Goal: Participate in discussion: Engage in conversation with other users on a specific topic

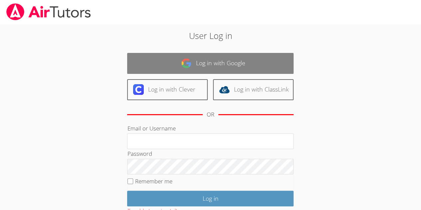
drag, startPoint x: 0, startPoint y: 0, endPoint x: 168, endPoint y: 70, distance: 182.0
click at [168, 70] on link "Log in with Google" at bounding box center [210, 63] width 167 height 21
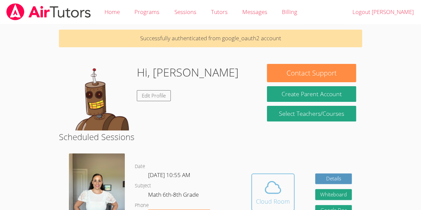
click at [274, 199] on div "Cloud Room" at bounding box center [273, 201] width 34 height 9
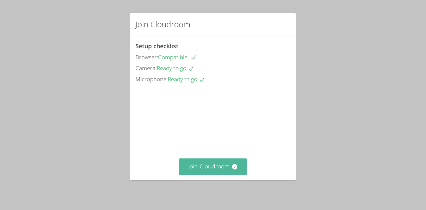
click at [209, 174] on button "Join Cloudroom" at bounding box center [213, 167] width 68 height 16
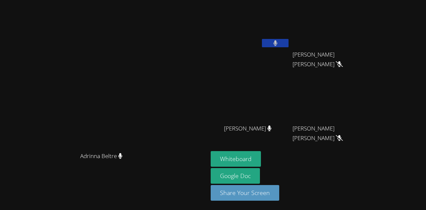
click at [154, 46] on video at bounding box center [104, 92] width 100 height 114
click at [289, 41] on button at bounding box center [275, 43] width 27 height 8
click at [277, 43] on icon at bounding box center [275, 43] width 4 height 6
click at [279, 40] on icon at bounding box center [275, 43] width 7 height 6
click at [278, 40] on icon at bounding box center [275, 43] width 4 height 6
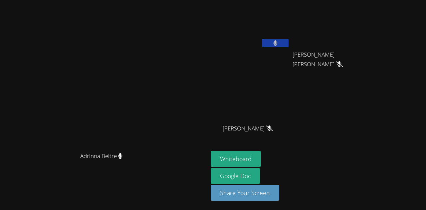
click at [278, 40] on icon at bounding box center [275, 43] width 4 height 6
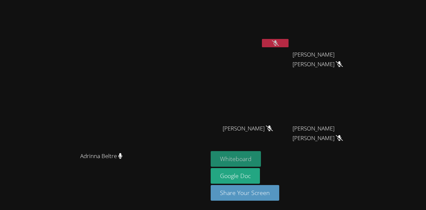
click at [261, 157] on button "Whiteboard" at bounding box center [236, 159] width 50 height 16
click at [279, 41] on icon at bounding box center [275, 43] width 7 height 6
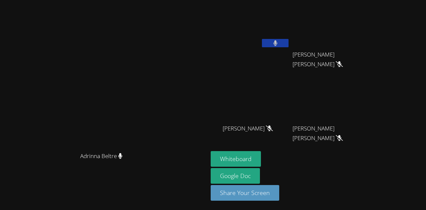
click at [289, 41] on button at bounding box center [275, 43] width 27 height 8
click at [279, 44] on icon at bounding box center [275, 43] width 7 height 6
click at [289, 44] on button at bounding box center [275, 43] width 27 height 8
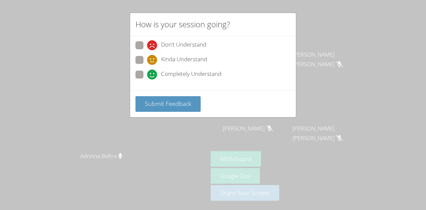
click at [147, 80] on span at bounding box center [147, 80] width 0 height 0
click at [147, 71] on input "Completely Understand" at bounding box center [150, 74] width 6 height 6
radio input "true"
click at [147, 80] on span at bounding box center [147, 80] width 0 height 0
click at [147, 71] on input "Completely Understand" at bounding box center [150, 74] width 6 height 6
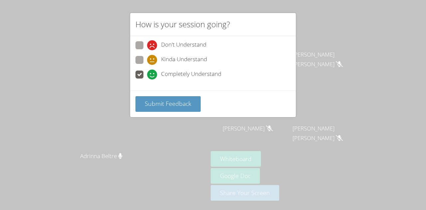
click at [170, 112] on div "Submit Feedback" at bounding box center [213, 104] width 166 height 27
click at [164, 105] on span "Submit Feedback" at bounding box center [168, 104] width 47 height 8
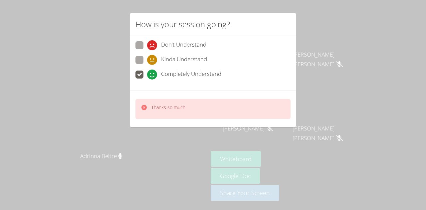
click at [49, 140] on div "How is your session going? Don't Understand Kinda Understand Completely Underst…" at bounding box center [213, 105] width 426 height 210
click at [56, 130] on div "How is your session going? Don't Understand Kinda Understand Completely Underst…" at bounding box center [213, 105] width 426 height 210
click at [63, 115] on div "How is your session going? Don't Understand Kinda Understand Completely Underst…" at bounding box center [213, 105] width 426 height 210
click at [57, 133] on div "How is your session going? Don't Understand Kinda Understand Completely Underst…" at bounding box center [213, 105] width 426 height 210
click at [59, 144] on div "How is your session going? Don't Understand Kinda Understand Completely Underst…" at bounding box center [213, 105] width 426 height 210
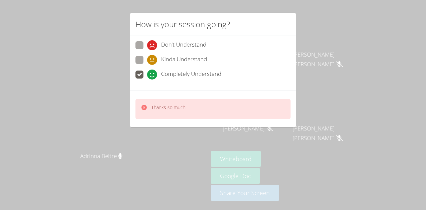
click at [61, 137] on div "How is your session going? Don't Understand Kinda Understand Completely Underst…" at bounding box center [213, 105] width 426 height 210
click at [64, 137] on div "How is your session going? Don't Understand Kinda Understand Completely Underst…" at bounding box center [213, 105] width 426 height 210
click at [68, 146] on div "How is your session going? Don't Understand Kinda Understand Completely Underst…" at bounding box center [213, 105] width 426 height 210
click at [73, 150] on div "How is your session going? Don't Understand Kinda Understand Completely Underst…" at bounding box center [213, 105] width 426 height 210
click at [68, 149] on div "How is your session going? Don't Understand Kinda Understand Completely Underst…" at bounding box center [213, 105] width 426 height 210
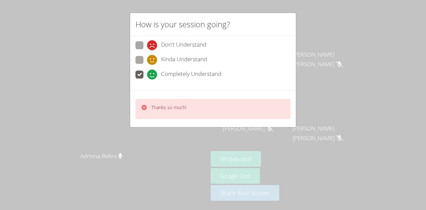
click at [69, 154] on div "How is your session going? Don't Understand Kinda Understand Completely Underst…" at bounding box center [213, 105] width 426 height 210
click at [77, 156] on div "How is your session going? Don't Understand Kinda Understand Completely Underst…" at bounding box center [213, 105] width 426 height 210
click at [74, 157] on div "How is your session going? Don't Understand Kinda Understand Completely Underst…" at bounding box center [213, 105] width 426 height 210
click at [77, 149] on video at bounding box center [104, 92] width 100 height 114
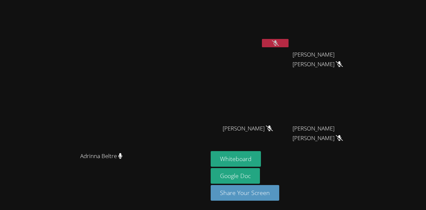
click at [74, 149] on video at bounding box center [104, 92] width 100 height 114
